Goal: Obtain resource: Obtain resource

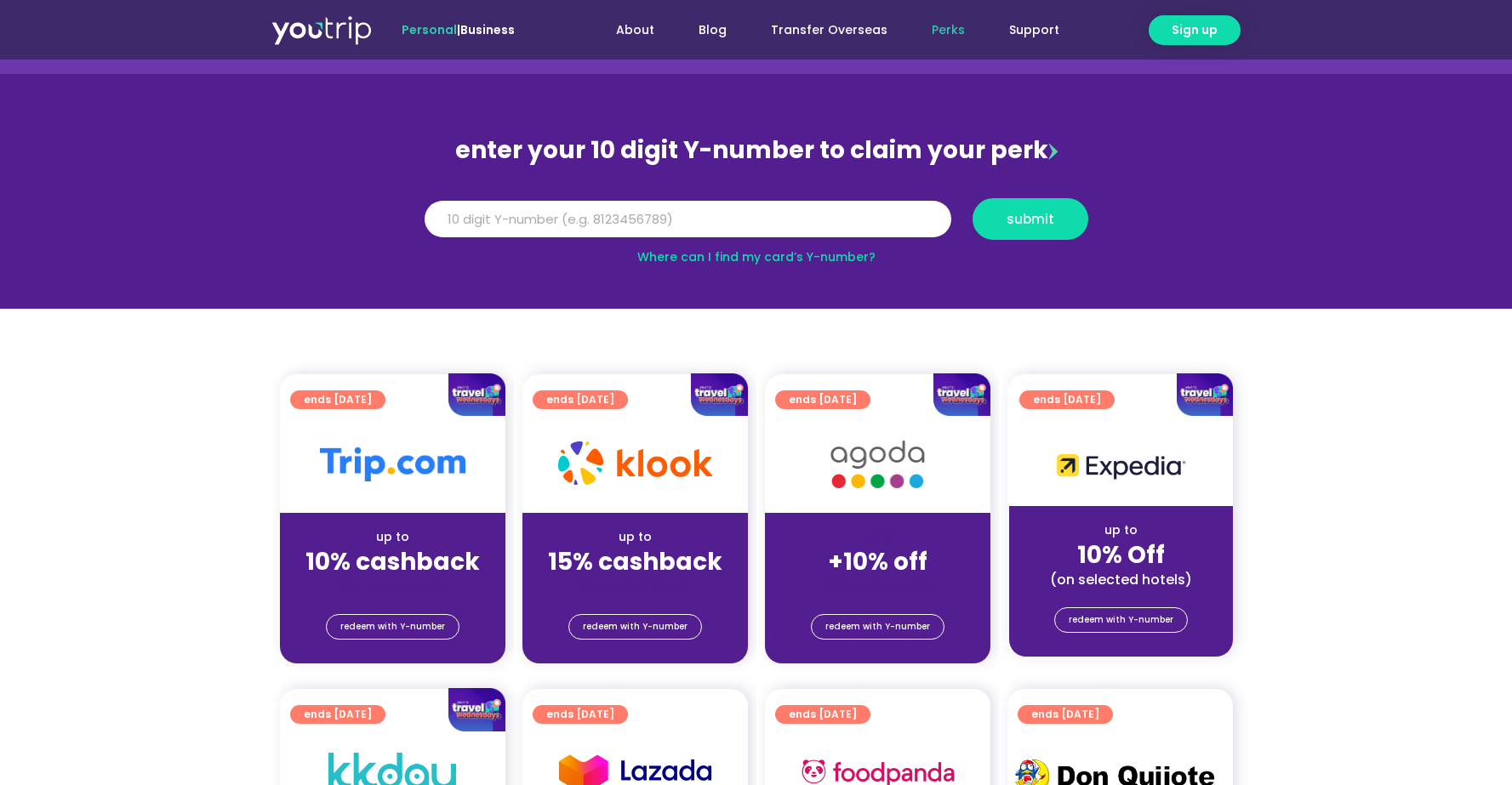
scroll to position [151, 0]
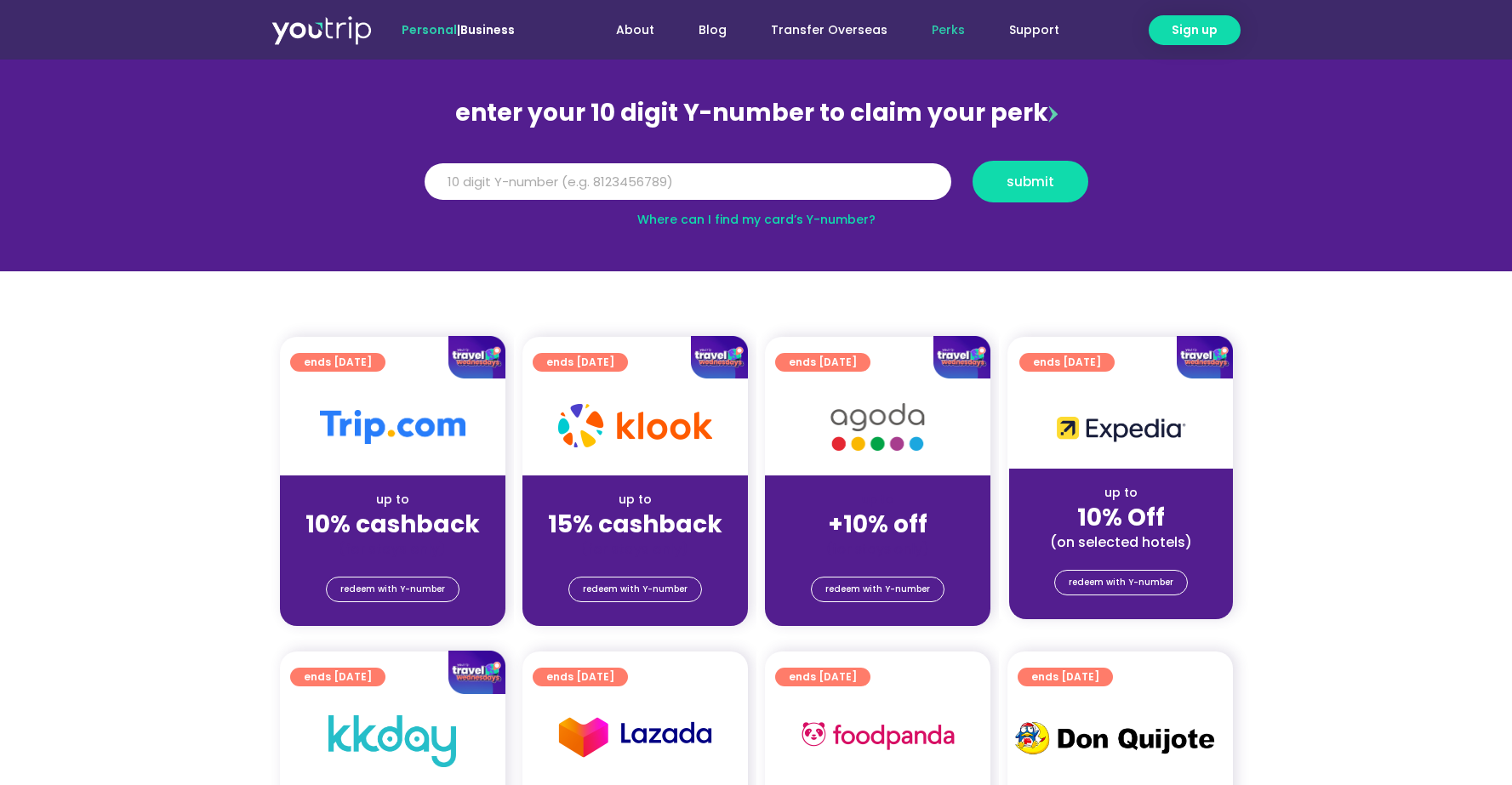
click at [396, 499] on div "up to" at bounding box center [392, 500] width 198 height 18
click at [399, 574] on div "redeem with Y-number" at bounding box center [392, 592] width 225 height 68
click at [404, 584] on span "redeem with Y-number" at bounding box center [392, 589] width 104 height 23
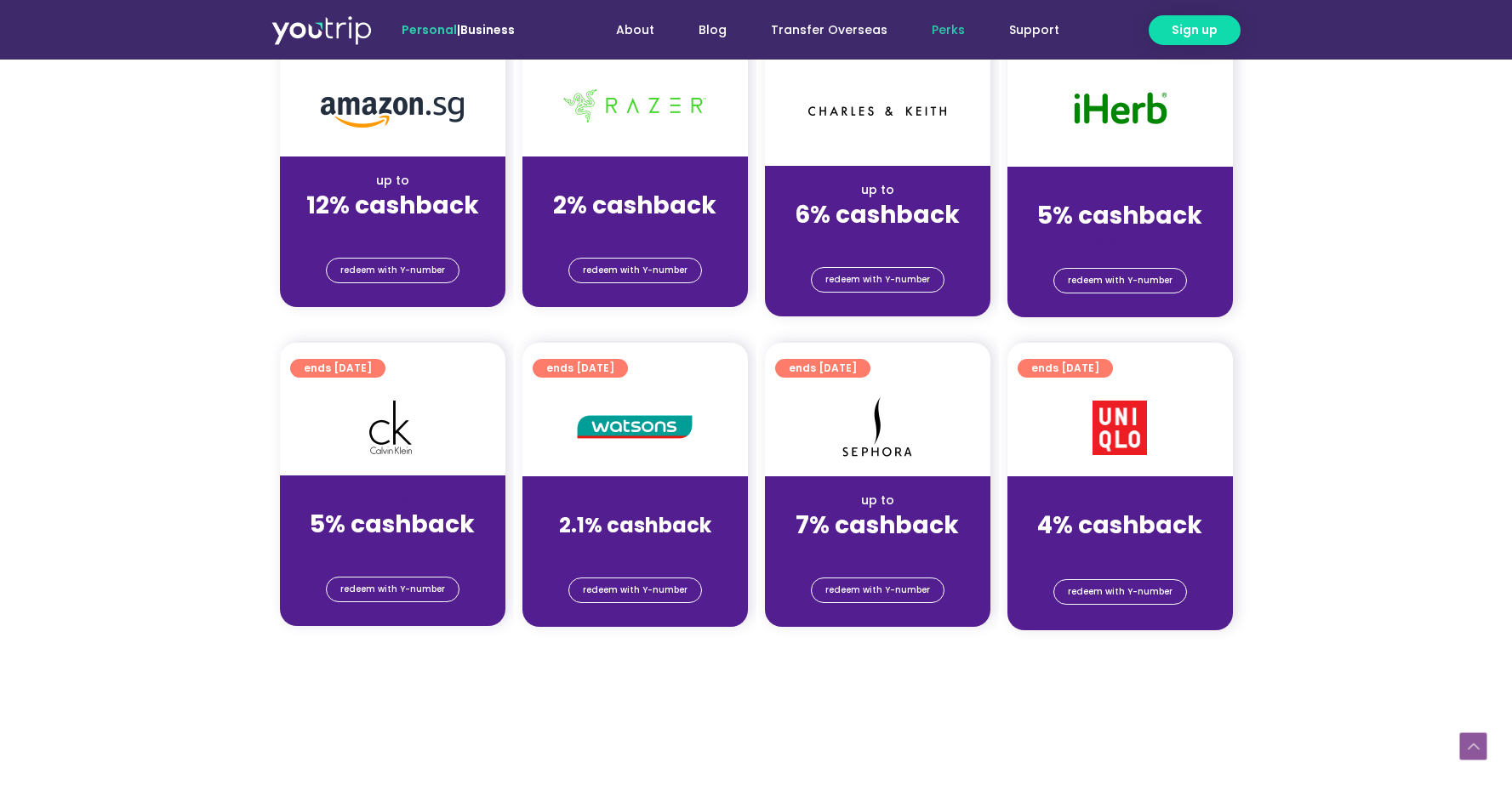
scroll to position [317, 0]
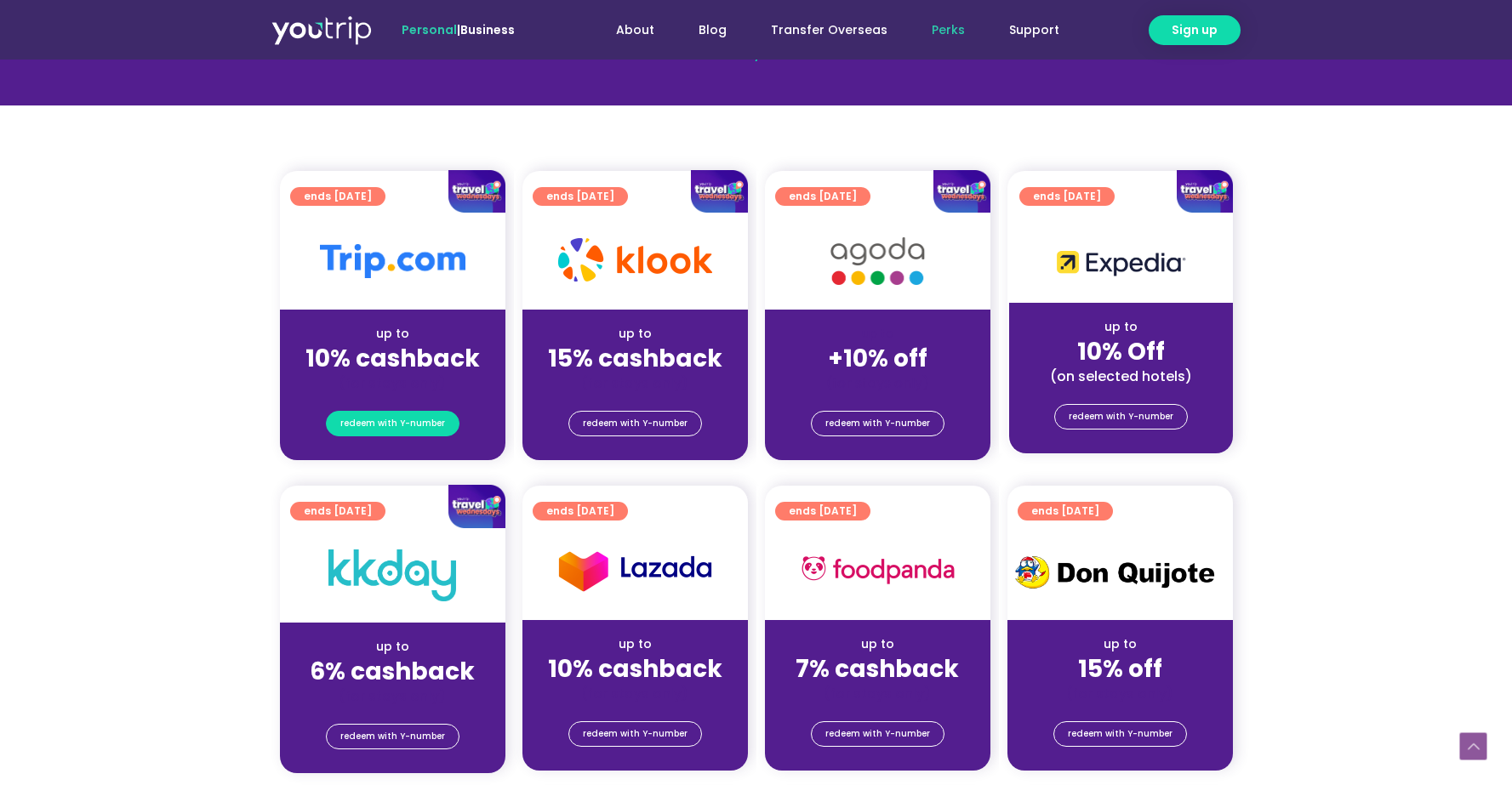
click at [399, 430] on span "redeem with Y-number" at bounding box center [392, 424] width 104 height 23
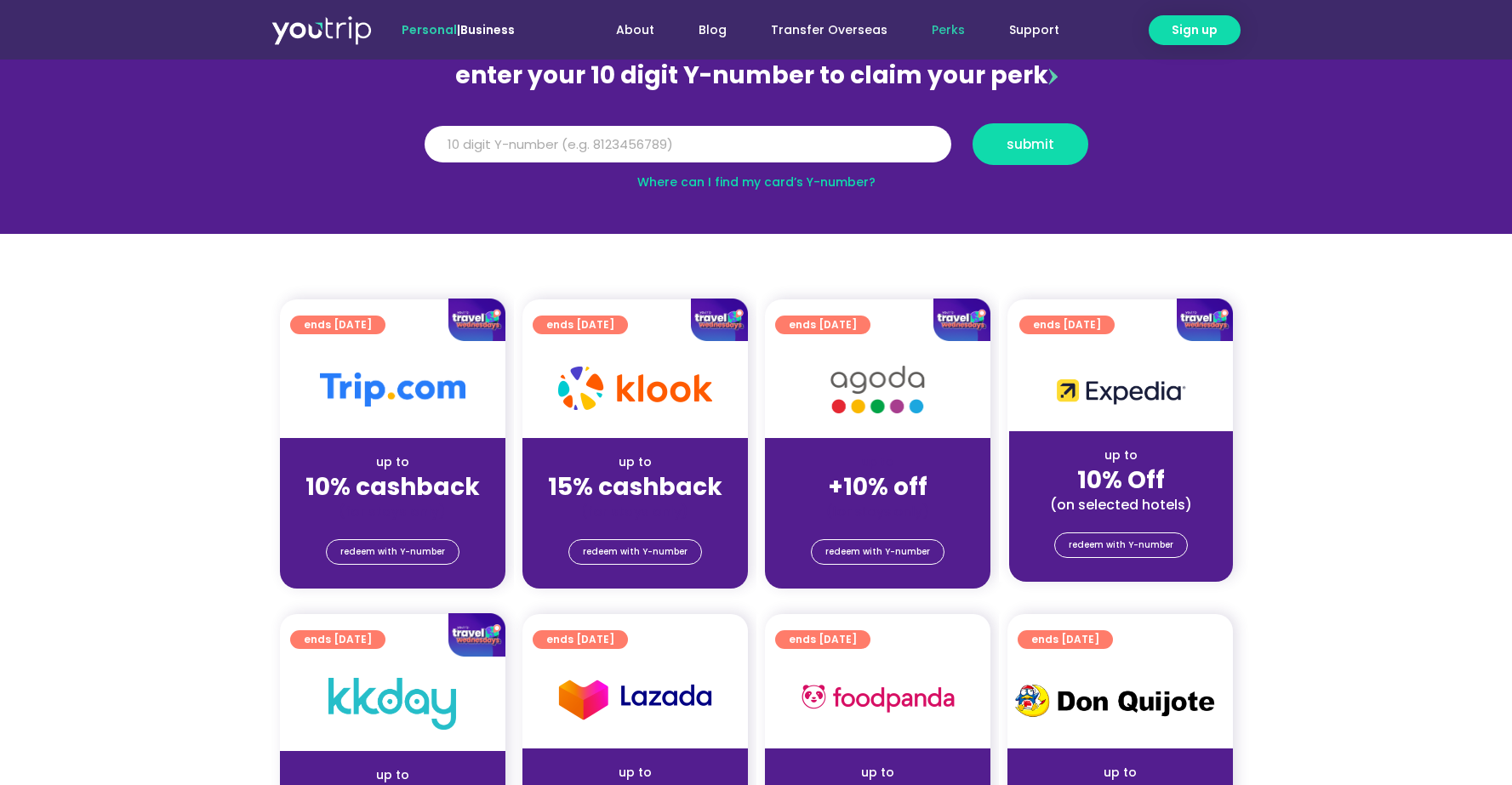
scroll to position [187, 0]
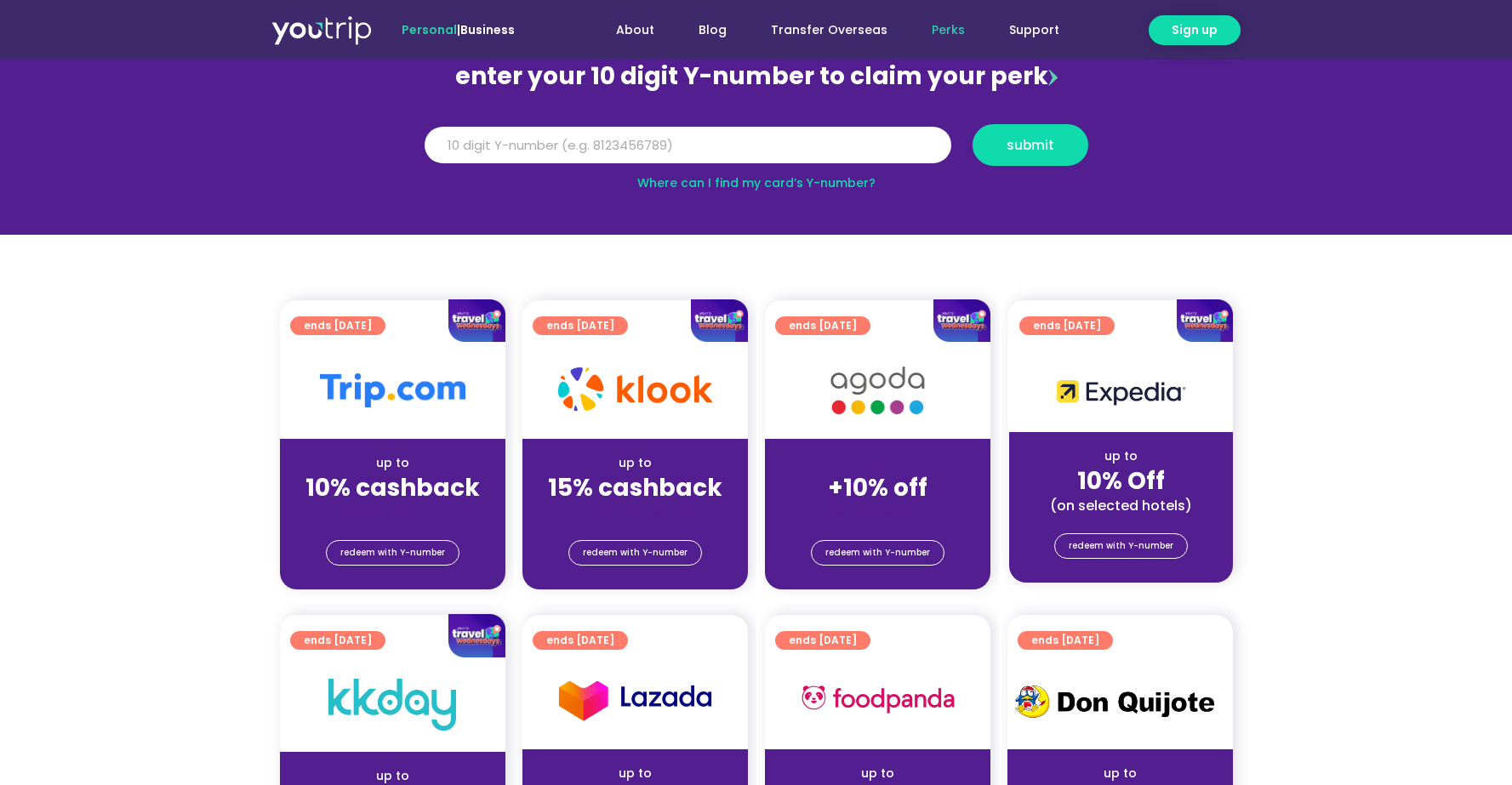
click at [416, 520] on div "(for stays only)" at bounding box center [392, 512] width 198 height 18
click at [367, 441] on div "up to 10% cashback (for stays only)" at bounding box center [392, 480] width 225 height 83
click at [410, 546] on span "redeem with Y-number" at bounding box center [392, 552] width 104 height 23
click at [661, 149] on input "Y Number" at bounding box center [688, 145] width 527 height 37
type input "8189001412"
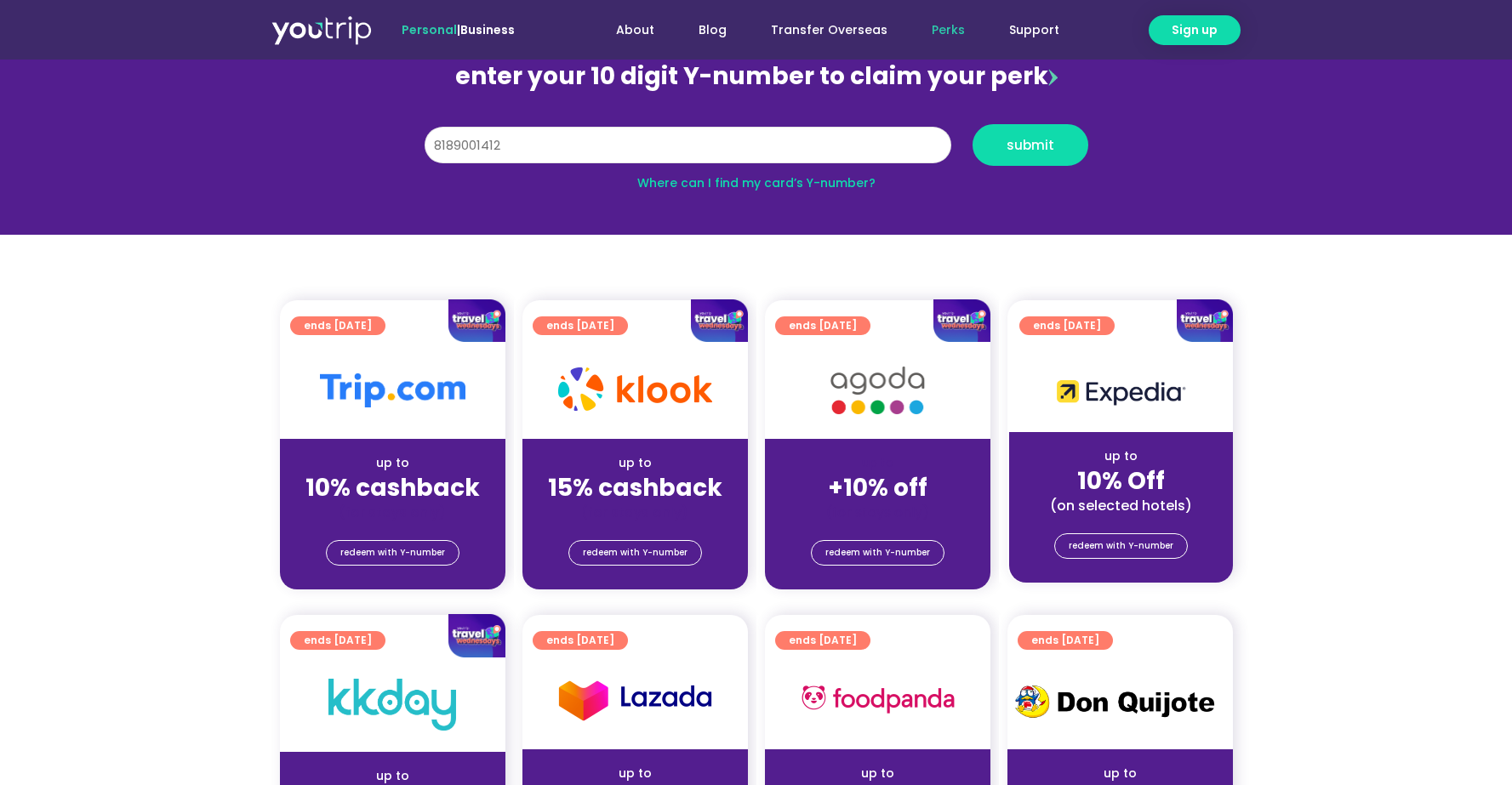
click at [972, 124] on button "submit" at bounding box center [1030, 144] width 116 height 42
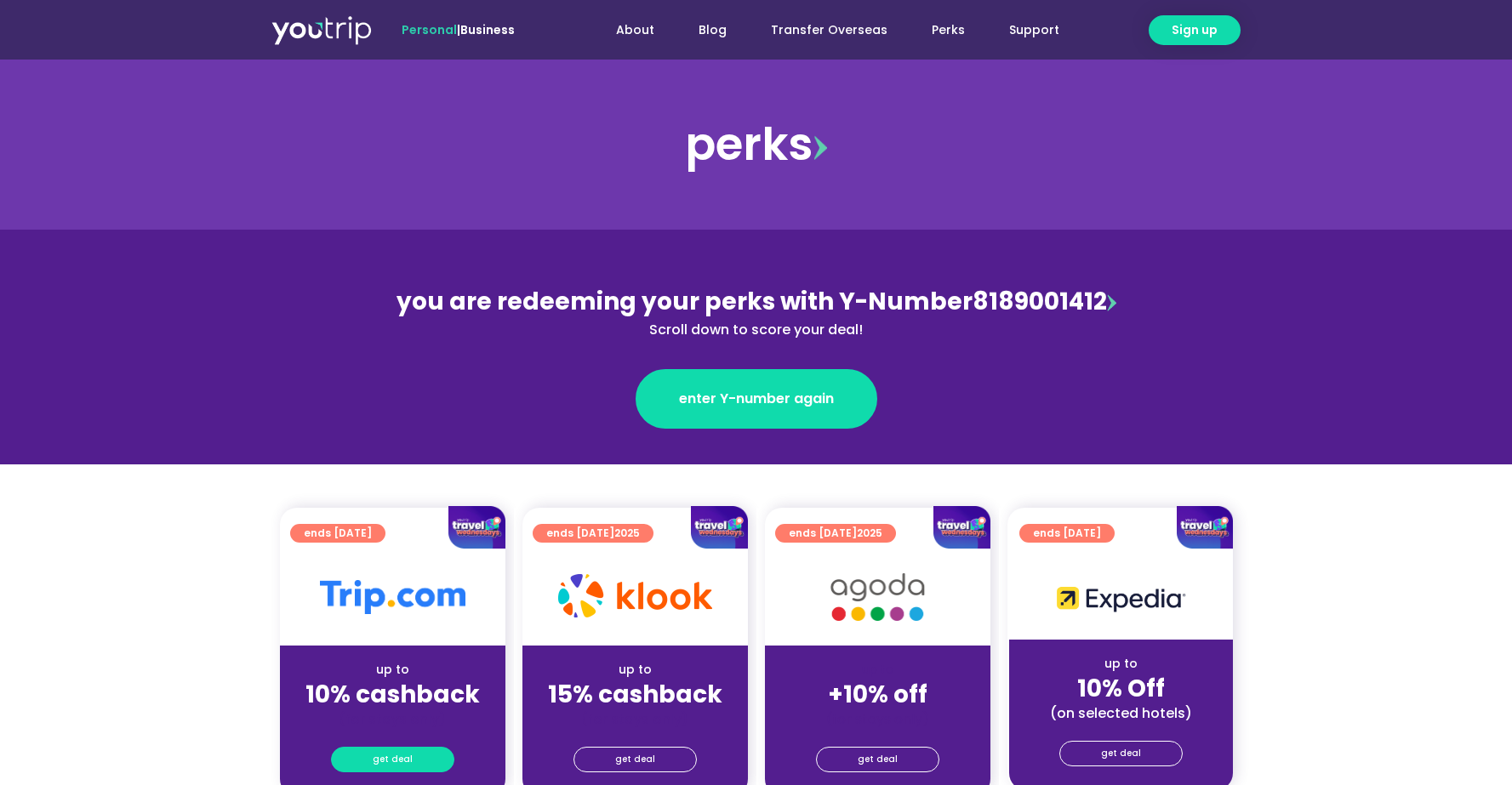
click at [411, 752] on link "get deal" at bounding box center [393, 760] width 124 height 25
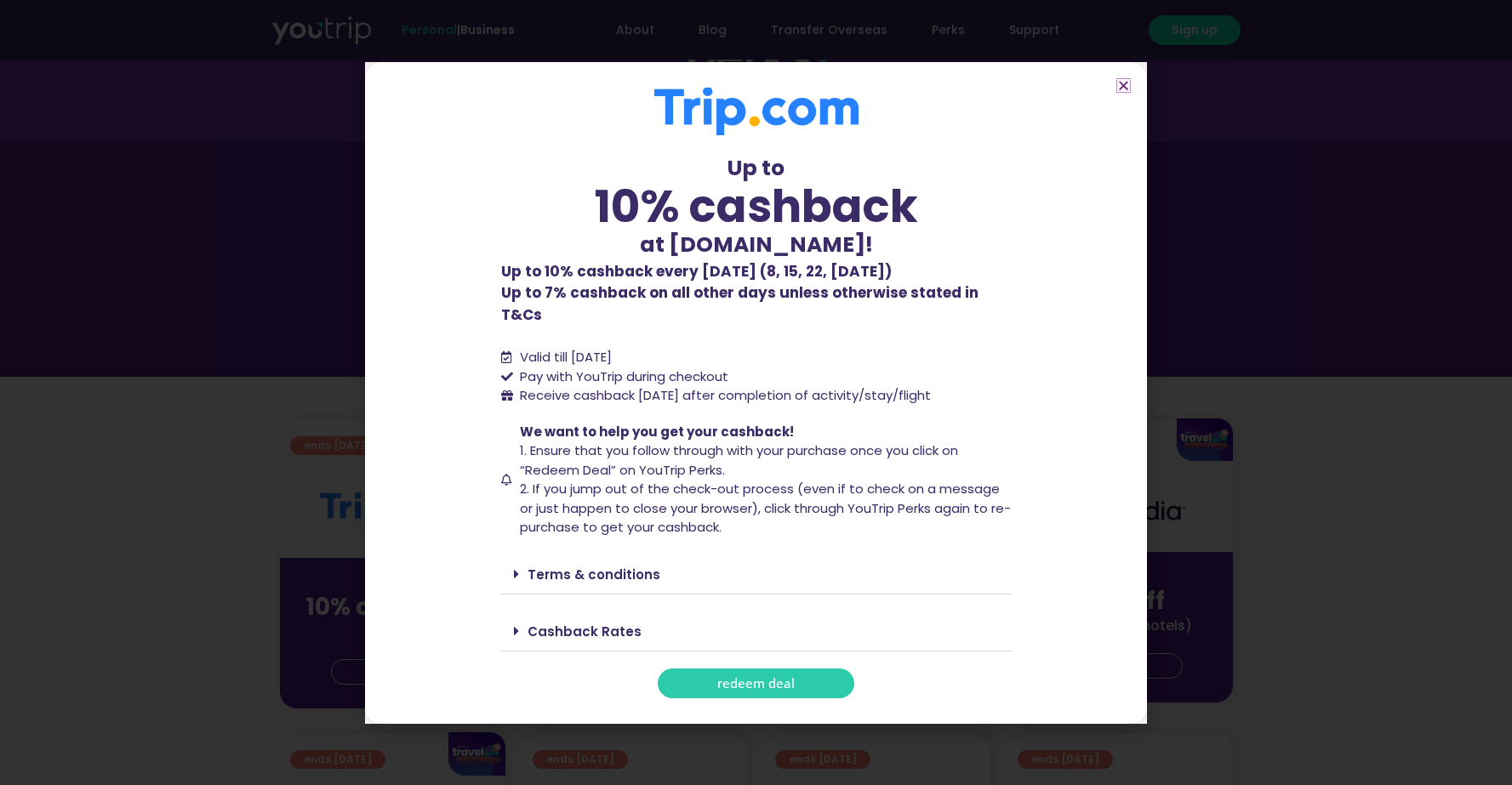
scroll to position [90, 0]
click at [675, 579] on div "Terms & conditions" at bounding box center [756, 574] width 510 height 40
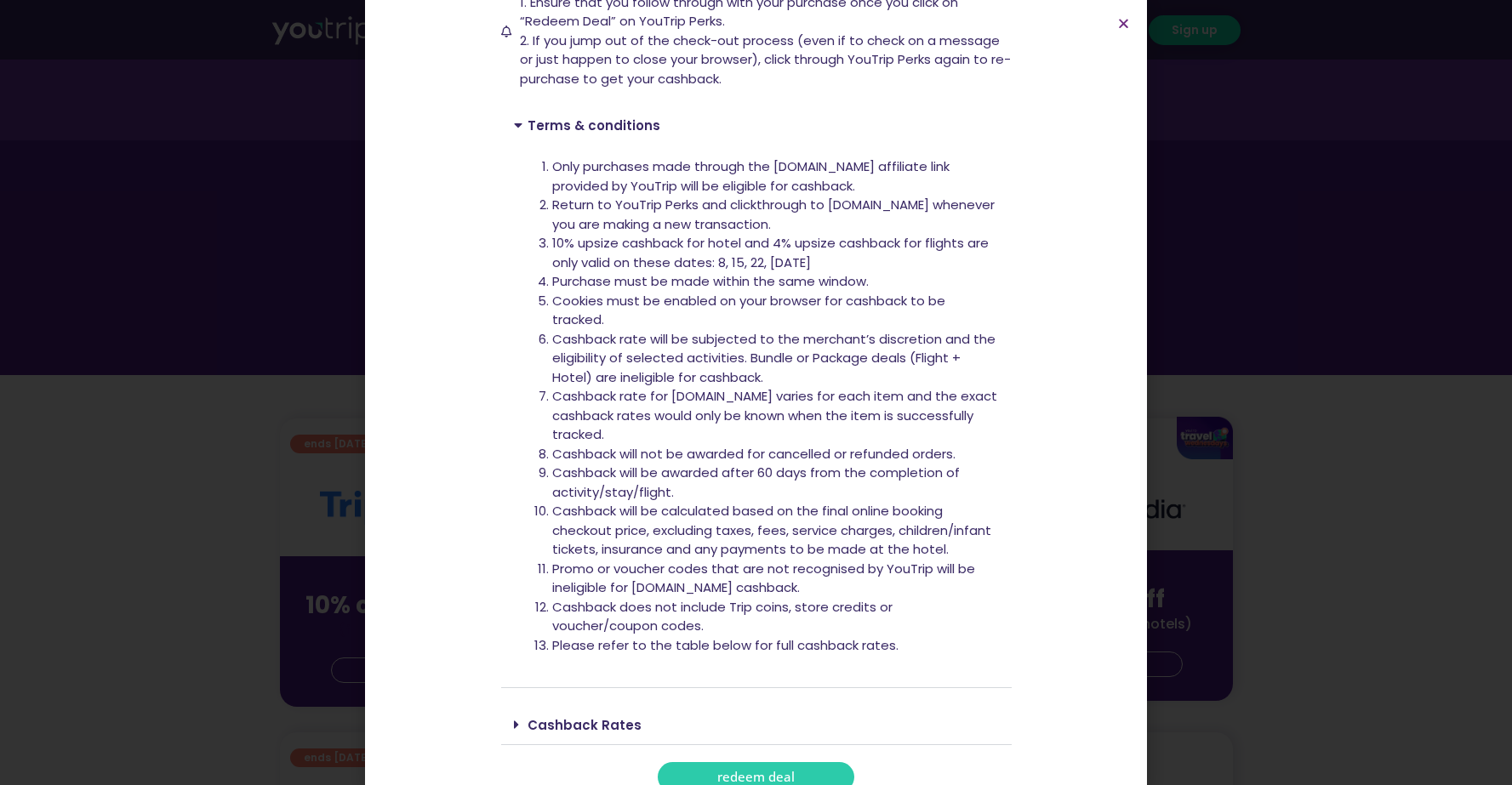
scroll to position [398, 0]
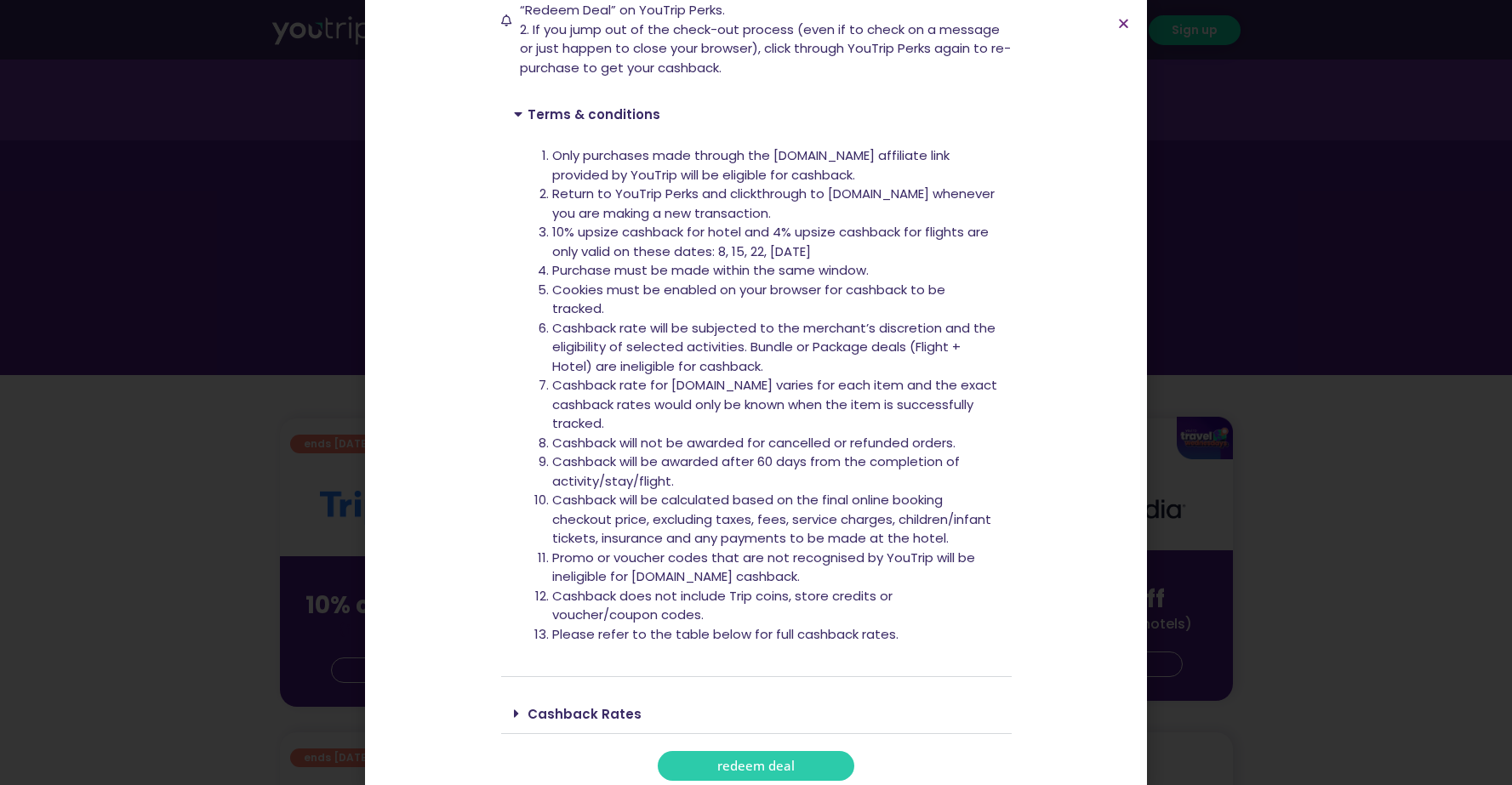
click at [615, 670] on div "Up to 10% cashback at Trip.com! Up to 10% cashback at Trip.com! Up to 10% cashb…" at bounding box center [756, 205] width 510 height 1153
click at [629, 694] on div "Cashback Rates" at bounding box center [756, 714] width 510 height 40
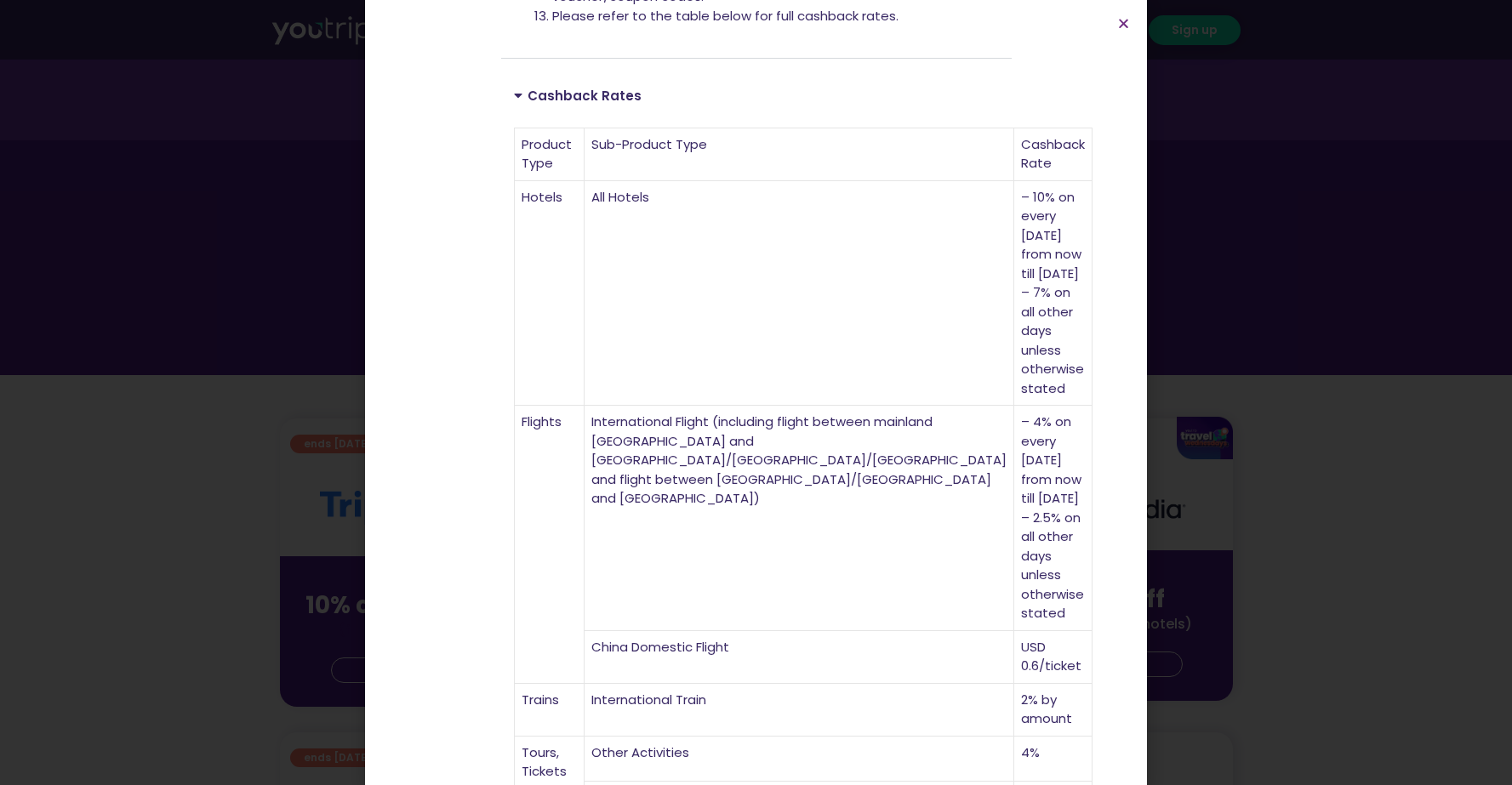
scroll to position [1028, 0]
